Goal: Task Accomplishment & Management: Complete application form

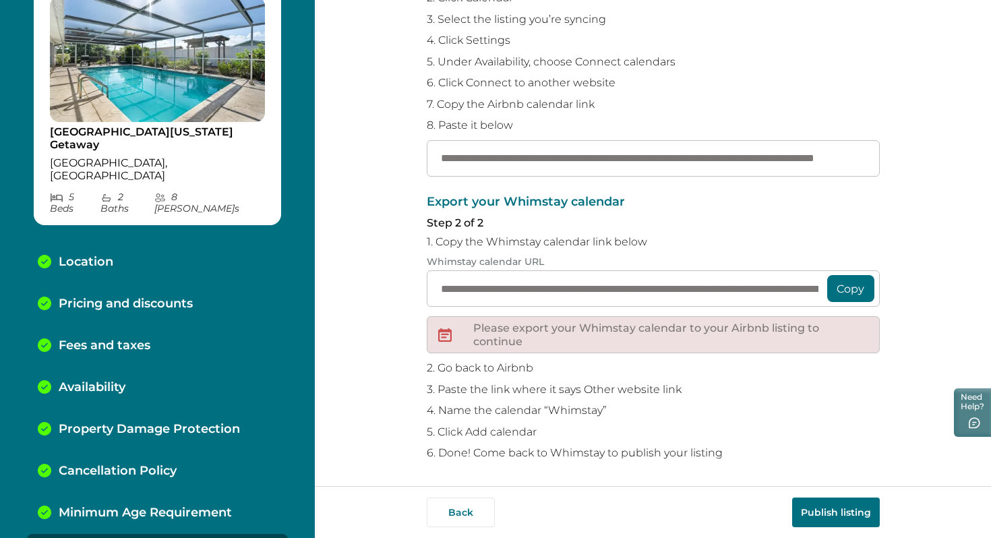
scroll to position [189, 0]
click at [456, 517] on button "Back" at bounding box center [461, 512] width 68 height 30
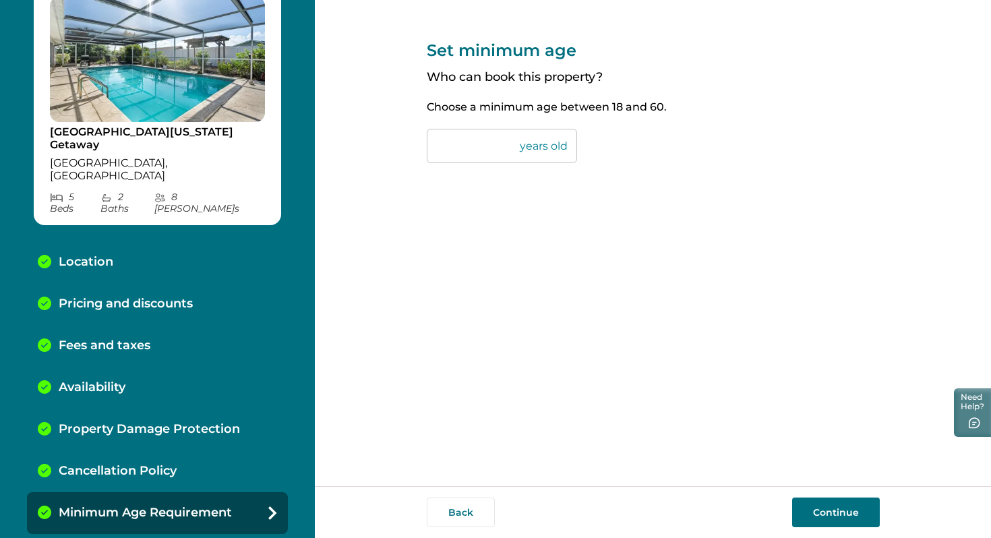
click at [456, 517] on button "Back" at bounding box center [461, 512] width 68 height 30
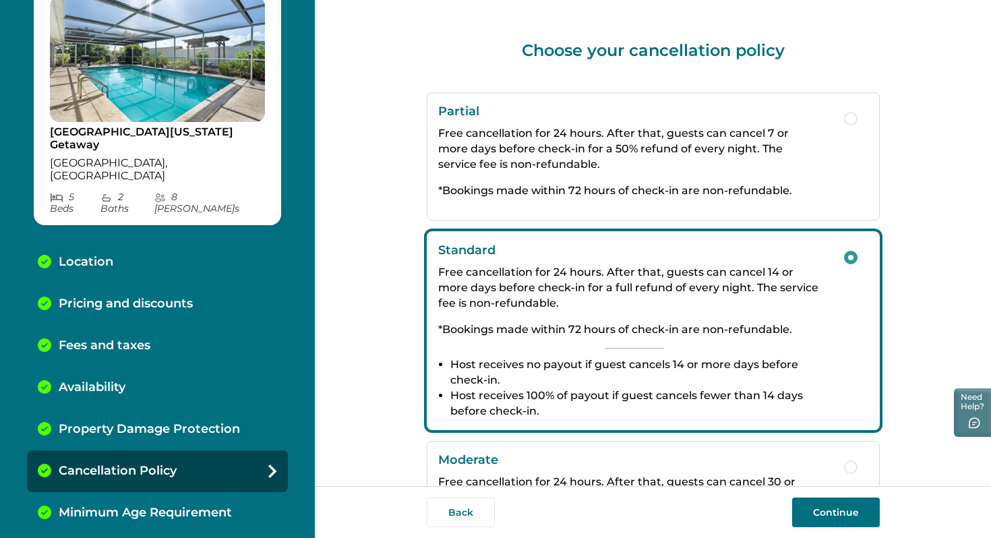
click at [456, 517] on button "Back" at bounding box center [461, 512] width 68 height 30
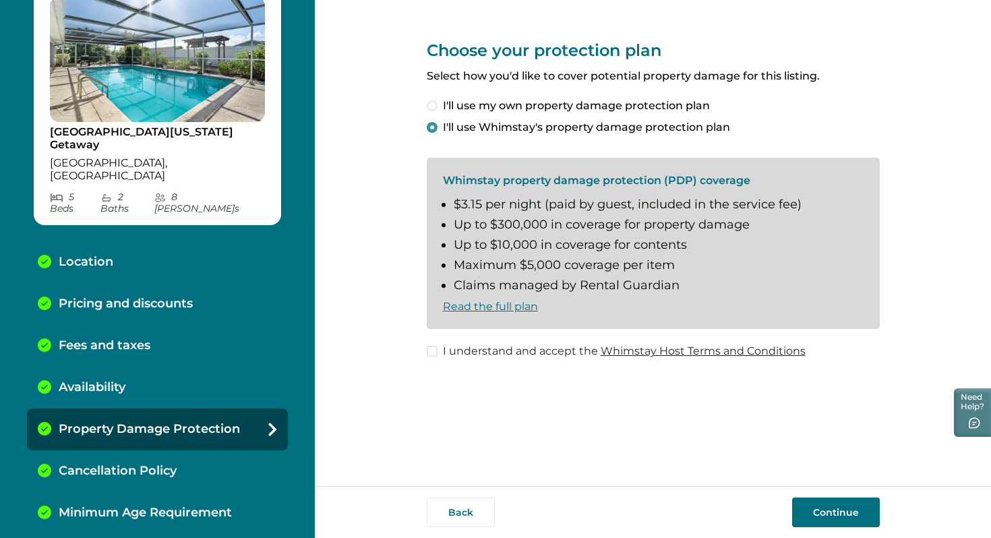
click at [456, 517] on button "Back" at bounding box center [461, 512] width 68 height 30
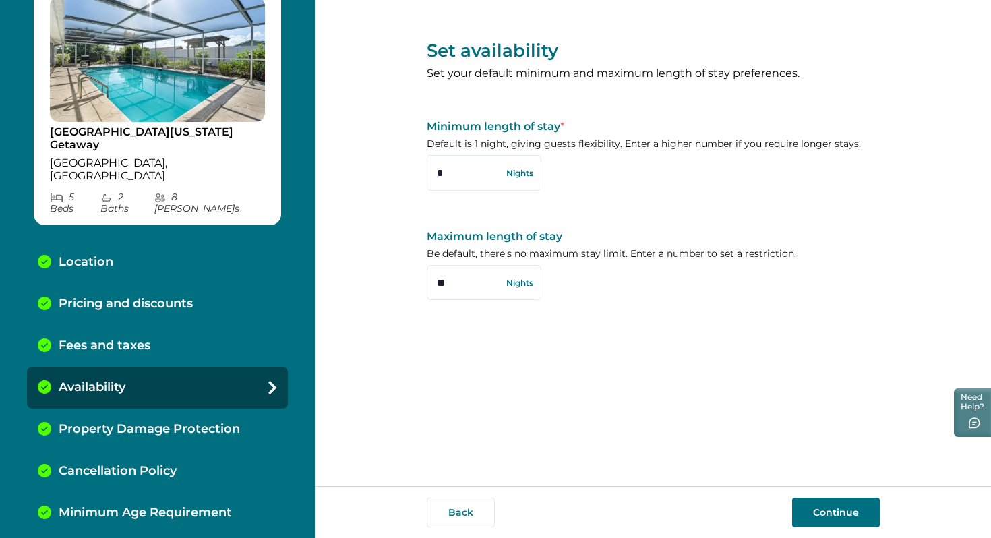
click at [456, 517] on button "Back" at bounding box center [461, 512] width 68 height 30
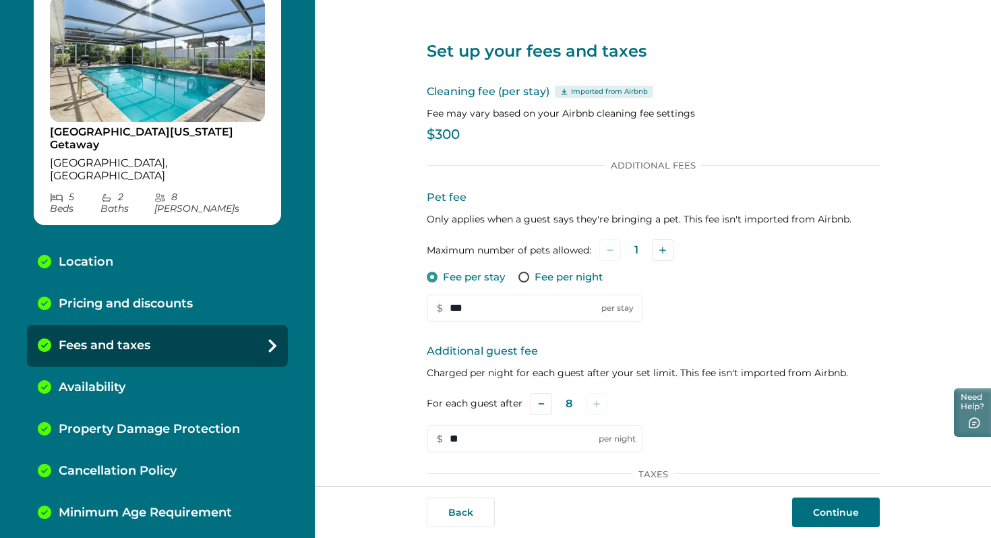
click at [456, 517] on button "Back" at bounding box center [461, 512] width 68 height 30
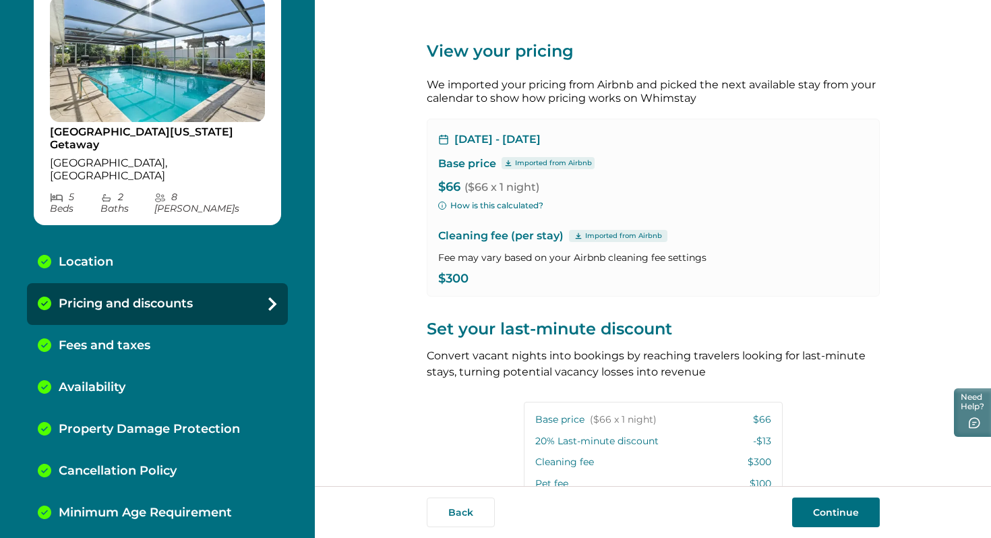
click at [456, 517] on button "Back" at bounding box center [461, 512] width 68 height 30
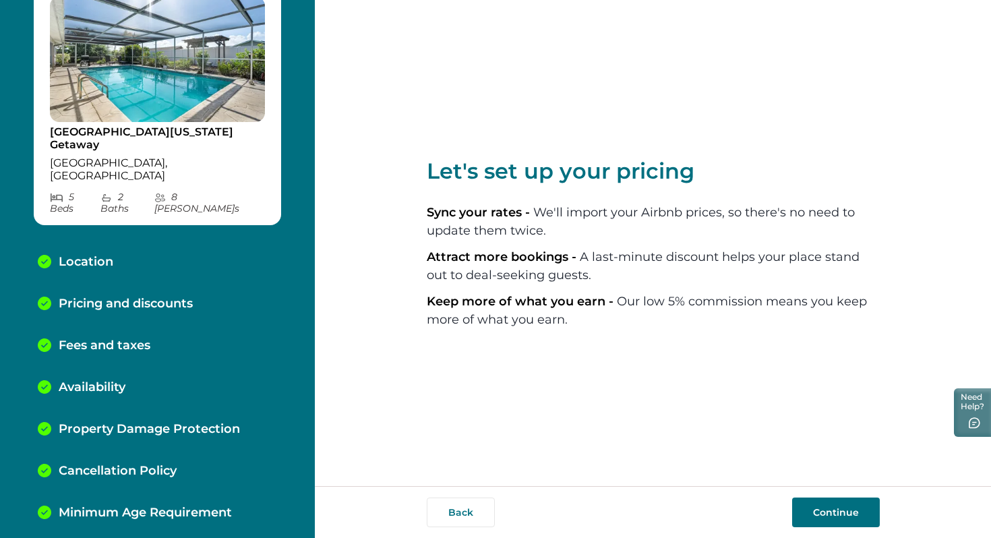
click at [456, 517] on button "Back" at bounding box center [461, 512] width 68 height 30
select select "**"
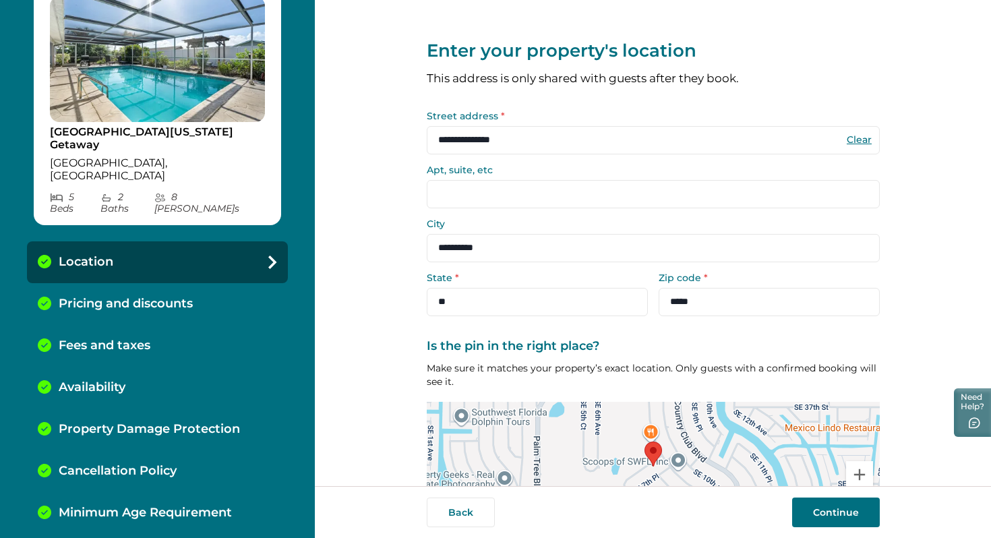
click at [456, 517] on button "Back" at bounding box center [461, 512] width 68 height 30
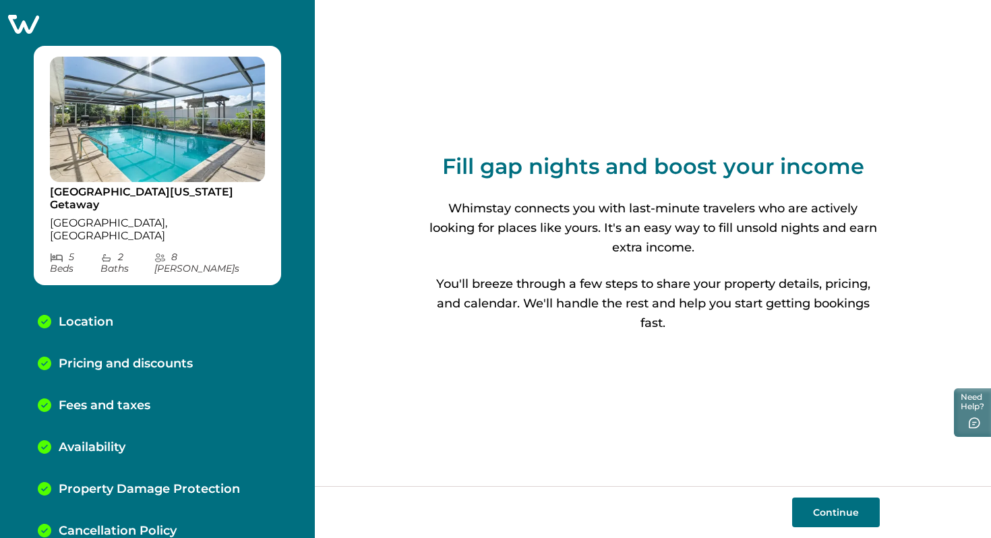
click at [844, 518] on button "Continue" at bounding box center [836, 512] width 88 height 30
select select "**"
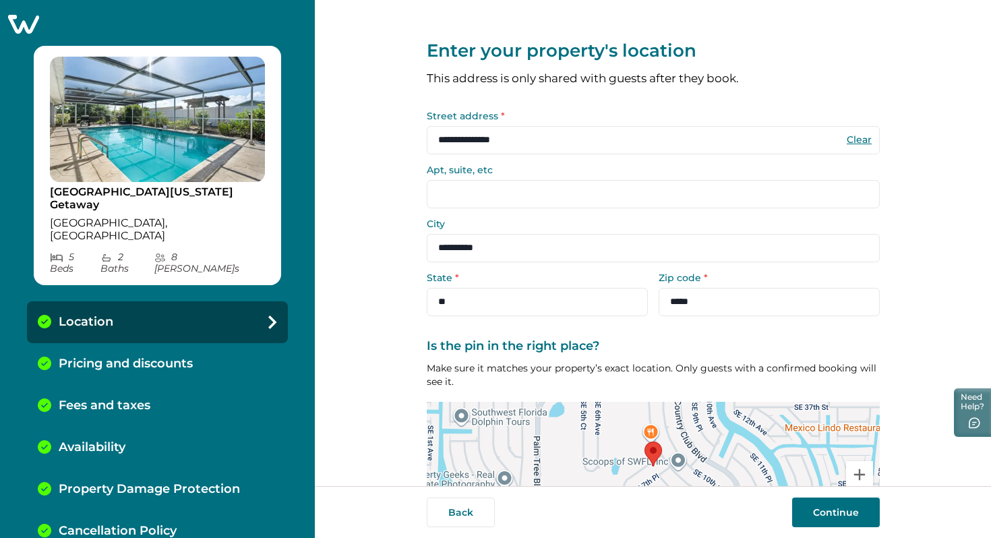
click at [844, 518] on button "Continue" at bounding box center [836, 512] width 88 height 30
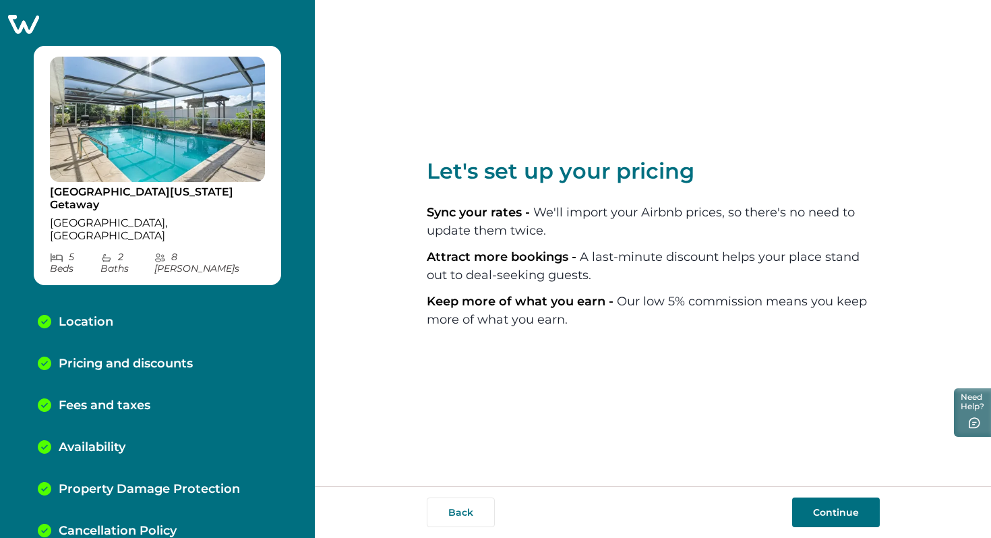
click at [837, 515] on button "Continue" at bounding box center [836, 512] width 88 height 30
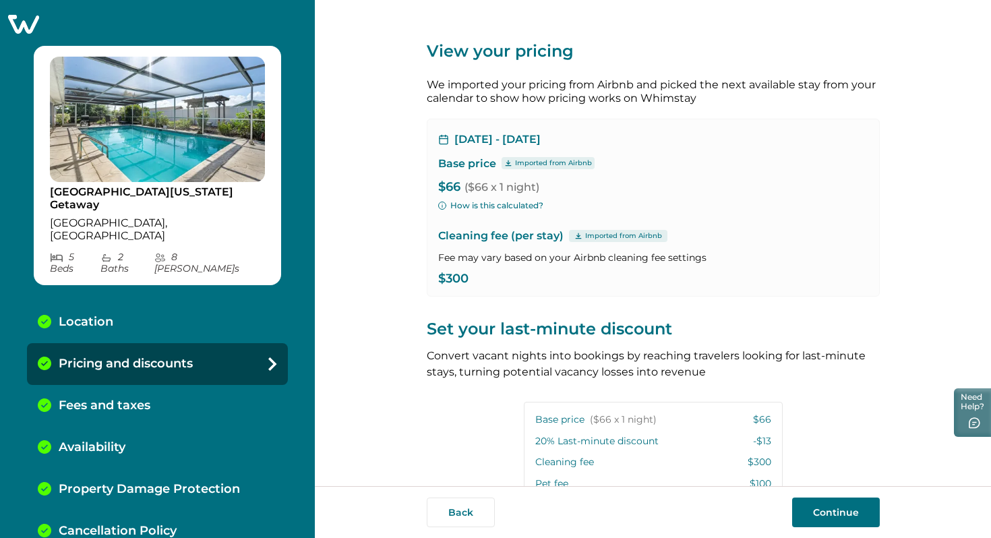
click at [441, 202] on icon "button" at bounding box center [442, 206] width 8 height 8
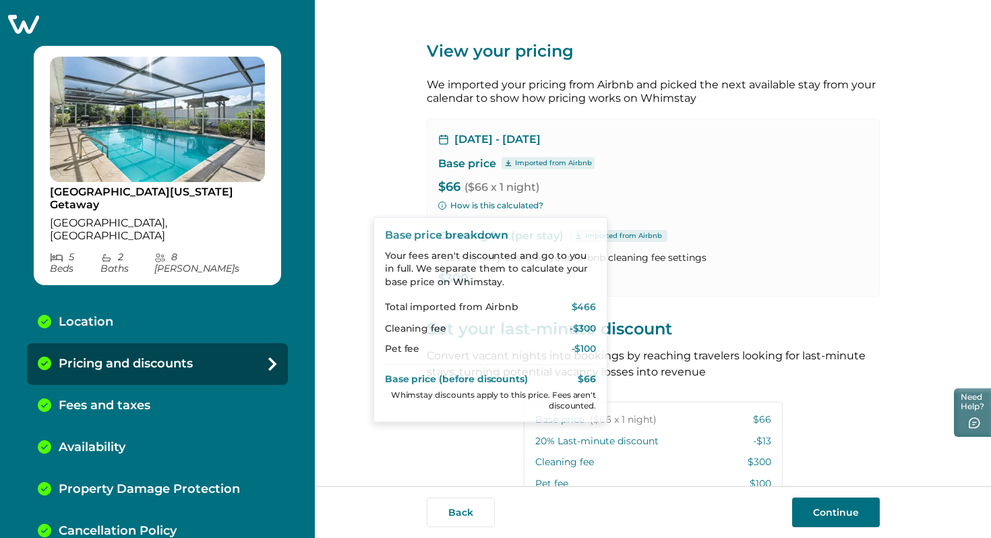
click at [705, 233] on p "Cleaning fee (per stay) Imported from Airbnb" at bounding box center [653, 236] width 430 height 16
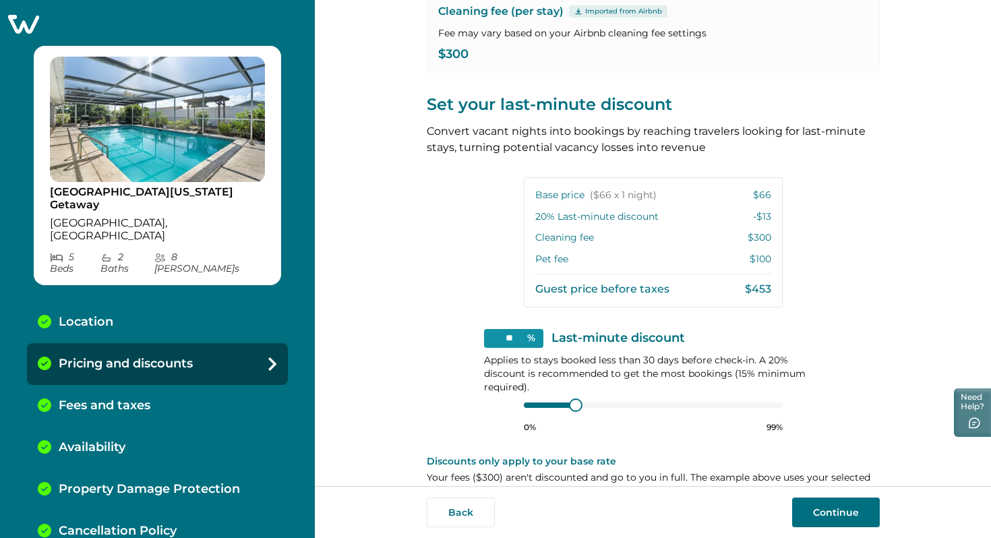
scroll to position [255, 0]
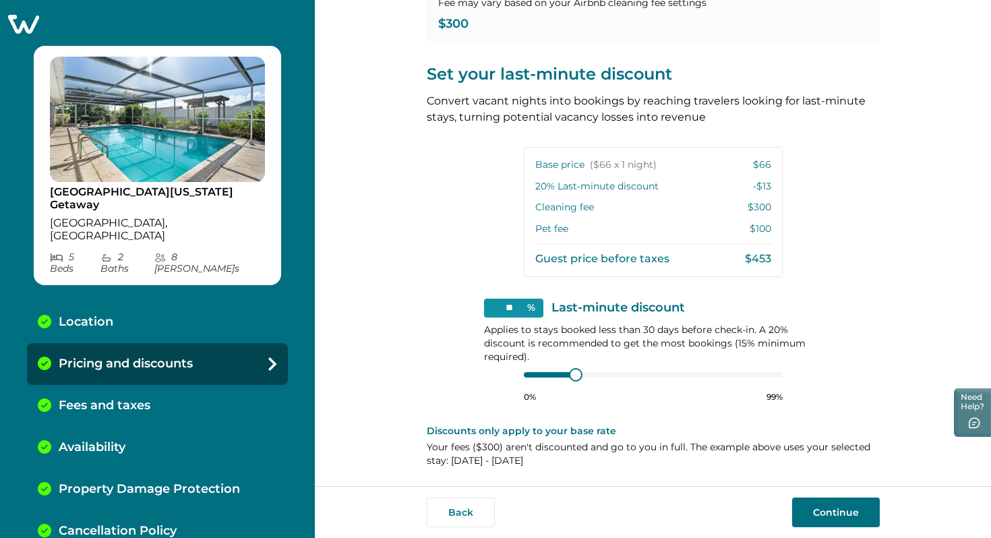
click at [842, 510] on button "Continue" at bounding box center [836, 512] width 88 height 30
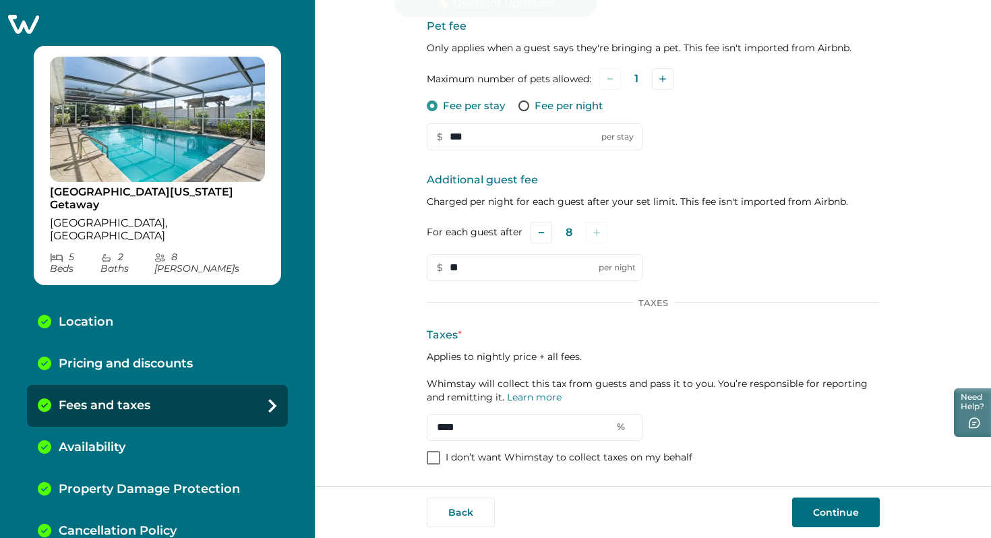
scroll to position [171, 0]
